Goal: Transaction & Acquisition: Purchase product/service

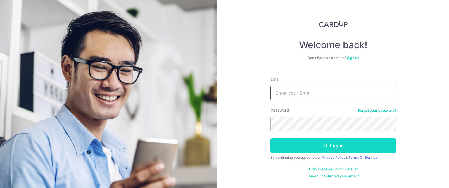
type input "[EMAIL_ADDRESS][DOMAIN_NAME]"
click at [328, 142] on button "Log in" at bounding box center [333, 145] width 126 height 15
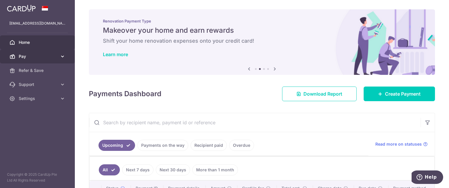
click at [62, 54] on icon at bounding box center [63, 57] width 6 height 6
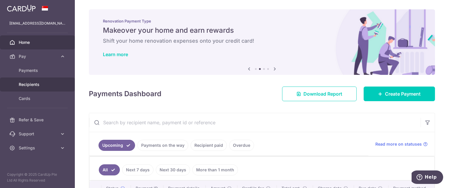
click at [26, 84] on span "Recipients" at bounding box center [38, 85] width 39 height 6
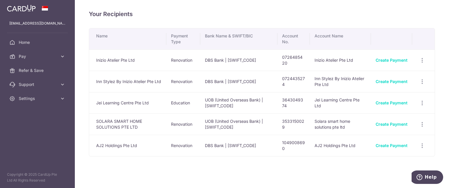
click at [388, 58] on link "Create Payment" at bounding box center [392, 60] width 32 height 5
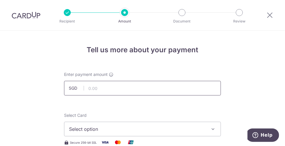
click at [130, 88] on input "text" at bounding box center [142, 88] width 157 height 15
type input "14,931.04"
click at [94, 129] on span "Select option" at bounding box center [137, 129] width 136 height 7
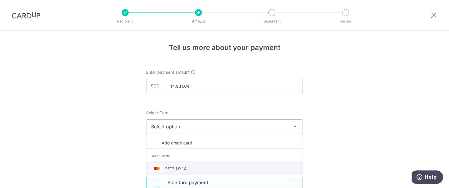
click at [193, 171] on span "**** 9214" at bounding box center [224, 168] width 147 height 7
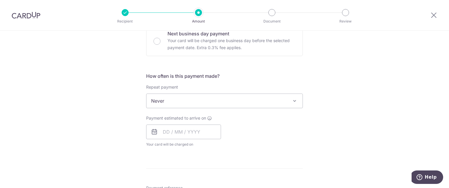
scroll to position [198, 0]
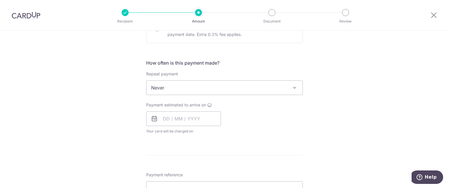
click at [293, 89] on span at bounding box center [294, 87] width 7 height 7
click at [182, 123] on input "text" at bounding box center [183, 118] width 75 height 15
click at [171, 181] on link "13" at bounding box center [169, 183] width 9 height 9
type input "[DATE]"
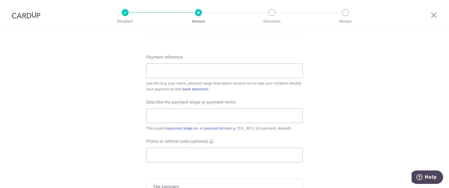
scroll to position [340, 0]
click at [196, 67] on input "Payment reference" at bounding box center [224, 70] width 157 height 15
type input "IA3-IK-2531"
click at [180, 114] on input "text" at bounding box center [224, 115] width 157 height 15
type input "20% dep"
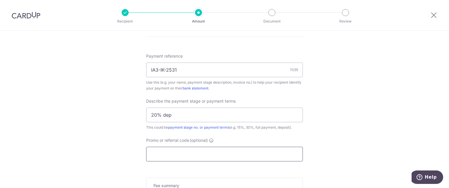
click at [211, 156] on input "Promo or referral code (optional)" at bounding box center [224, 154] width 157 height 15
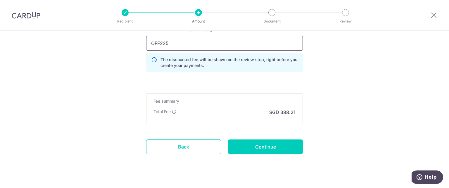
scroll to position [453, 0]
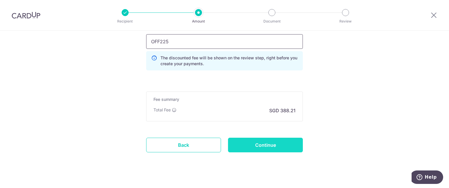
type input "OFF225"
click at [258, 148] on input "Continue" at bounding box center [265, 145] width 75 height 15
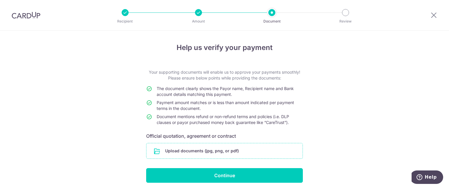
click at [227, 151] on input "file" at bounding box center [224, 150] width 156 height 15
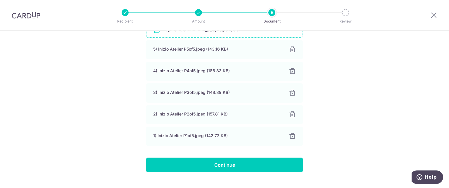
scroll to position [132, 0]
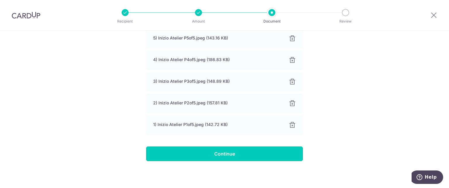
click at [222, 156] on input "Continue" at bounding box center [224, 153] width 157 height 15
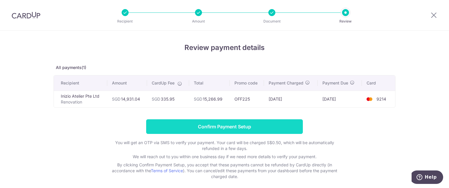
click at [262, 124] on input "Confirm Payment Setup" at bounding box center [224, 126] width 157 height 15
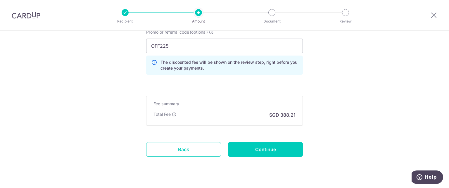
scroll to position [484, 0]
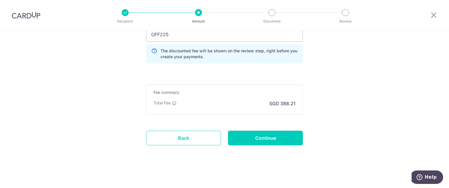
click at [280, 139] on input "Continue" at bounding box center [265, 138] width 75 height 15
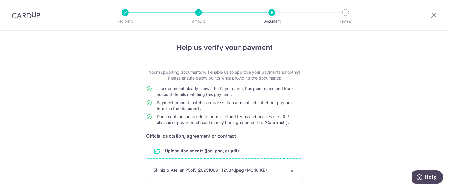
click at [244, 154] on input "file" at bounding box center [224, 150] width 156 height 15
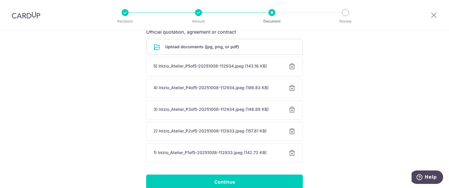
scroll to position [132, 0]
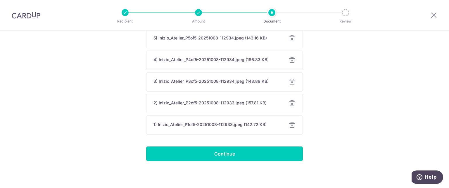
click at [232, 149] on input "Continue" at bounding box center [224, 153] width 157 height 15
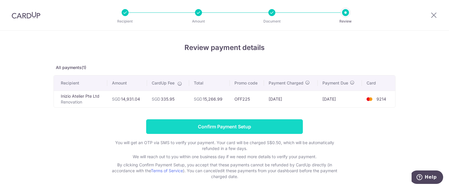
click at [262, 124] on input "Confirm Payment Setup" at bounding box center [224, 126] width 157 height 15
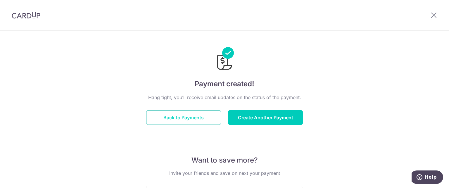
click at [214, 114] on button "Back to Payments" at bounding box center [183, 117] width 75 height 15
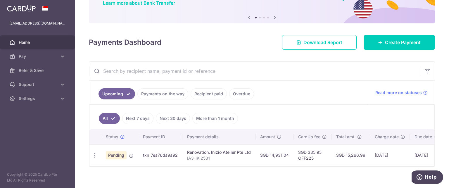
scroll to position [60, 0]
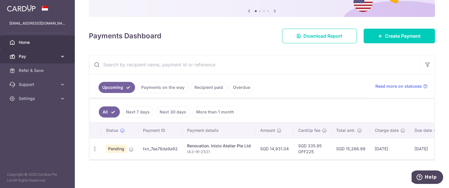
click at [29, 56] on span "Pay" at bounding box center [38, 57] width 39 height 6
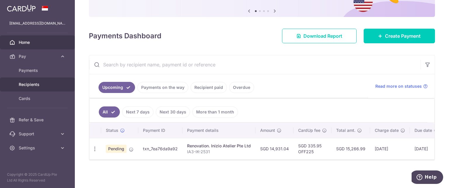
click at [36, 84] on span "Recipients" at bounding box center [38, 85] width 39 height 6
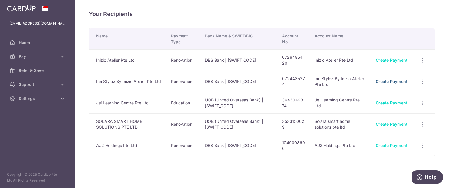
click at [387, 83] on link "Create Payment" at bounding box center [392, 81] width 32 height 5
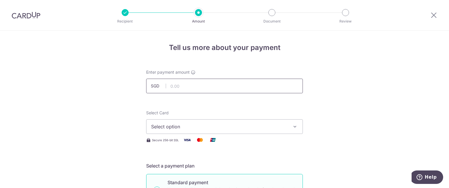
click at [212, 88] on input "text" at bounding box center [224, 86] width 157 height 15
type input "7,069.00"
click at [191, 124] on span "Select option" at bounding box center [219, 126] width 136 height 7
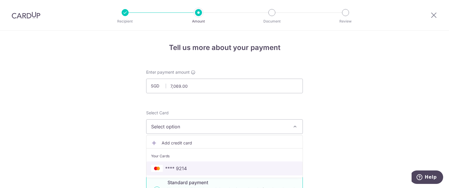
click at [171, 170] on span "**** 9214" at bounding box center [176, 168] width 22 height 7
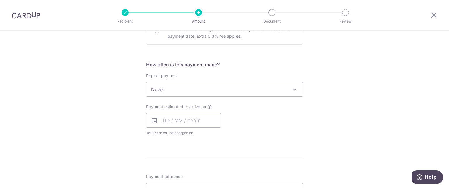
scroll to position [211, 0]
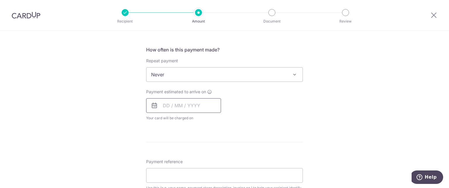
click at [193, 102] on input "text" at bounding box center [183, 105] width 75 height 15
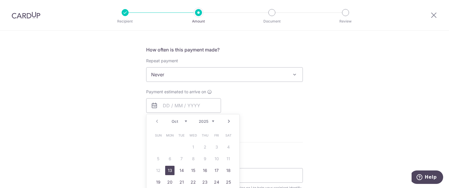
drag, startPoint x: 164, startPoint y: 170, endPoint x: 327, endPoint y: 115, distance: 172.1
click at [165, 170] on link "13" at bounding box center [169, 170] width 9 height 9
type input "13/10/2025"
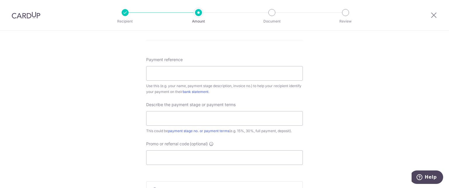
scroll to position [357, 0]
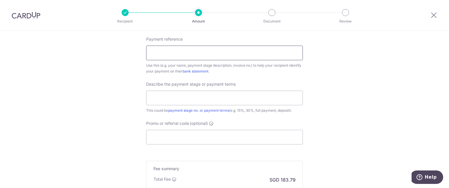
click at [294, 56] on input "Payment reference" at bounding box center [224, 53] width 157 height 15
type input "IA3-IK-2531"
click at [204, 99] on input "text" at bounding box center [224, 98] width 157 height 15
type input "20% dep"
click at [183, 134] on input "Promo or referral code (optional)" at bounding box center [224, 137] width 157 height 15
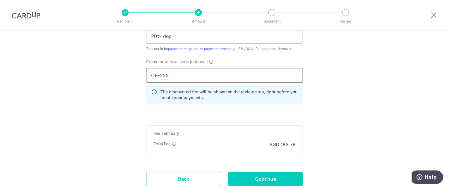
scroll to position [439, 0]
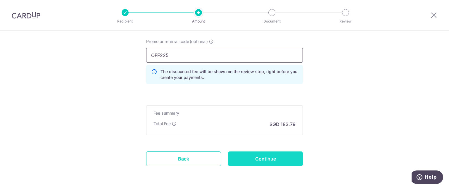
type input "OFF225"
click at [259, 152] on input "Continue" at bounding box center [265, 158] width 75 height 15
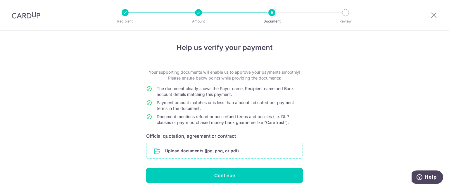
click at [261, 146] on input "file" at bounding box center [224, 150] width 156 height 15
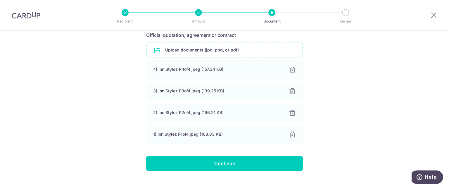
scroll to position [105, 0]
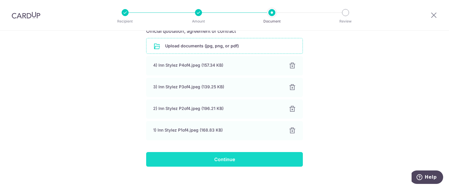
click at [253, 153] on input "Continue" at bounding box center [224, 159] width 157 height 15
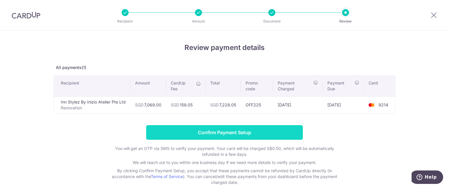
click at [253, 133] on input "Confirm Payment Setup" at bounding box center [224, 132] width 157 height 15
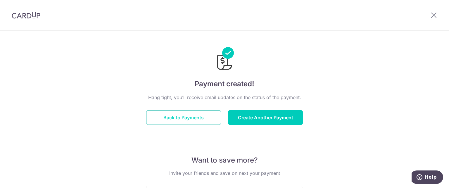
click at [188, 116] on button "Back to Payments" at bounding box center [183, 117] width 75 height 15
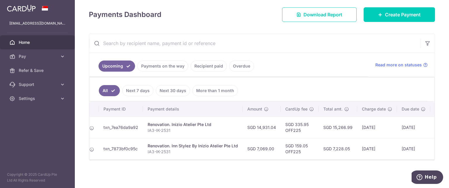
scroll to position [0, 35]
